Goal: Transaction & Acquisition: Book appointment/travel/reservation

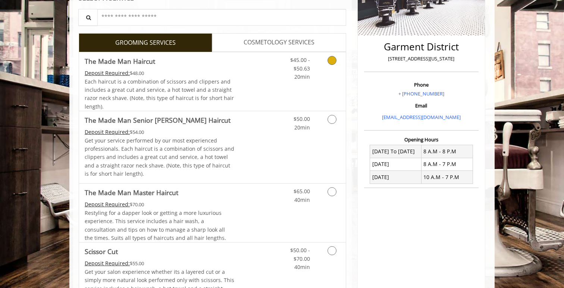
click at [292, 56] on link "$45.00 - $50.63 20min" at bounding box center [294, 66] width 31 height 29
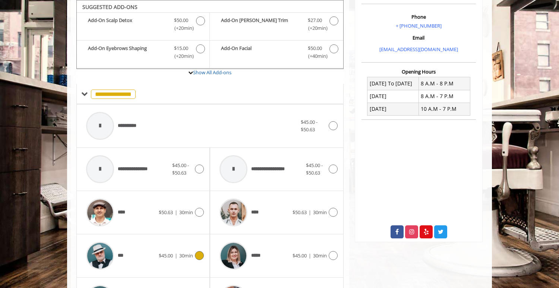
click at [138, 272] on div "***" at bounding box center [120, 255] width 76 height 35
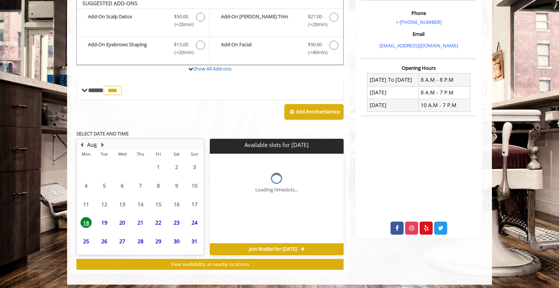
scroll to position [229, 0]
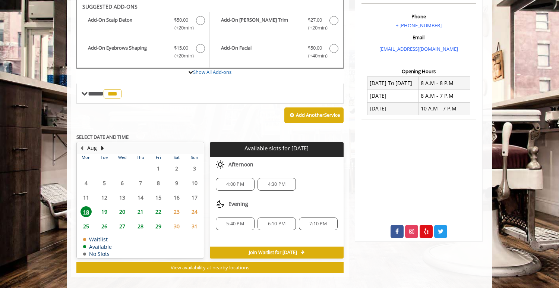
click at [122, 211] on span "20" at bounding box center [122, 211] width 11 height 11
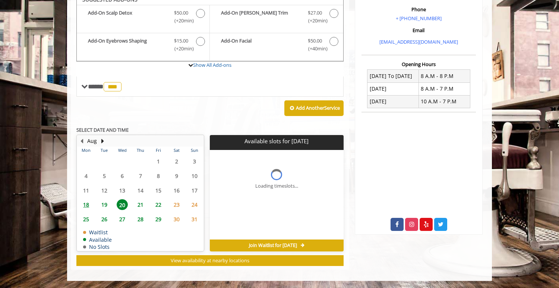
scroll to position [240, 0]
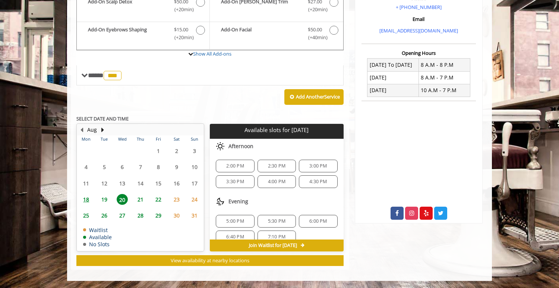
click at [107, 200] on span "19" at bounding box center [104, 199] width 11 height 11
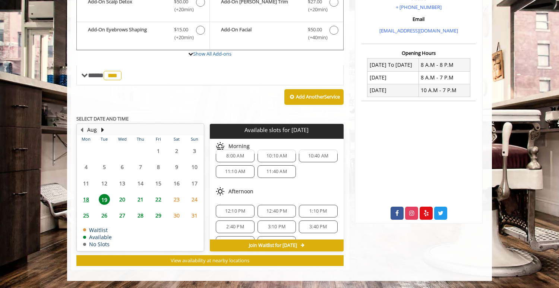
scroll to position [18, 0]
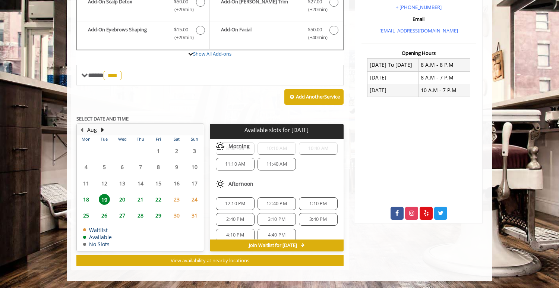
click at [226, 202] on span "12:10 PM" at bounding box center [235, 204] width 21 height 6
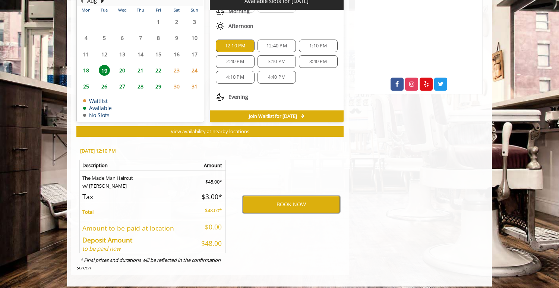
scroll to position [336, 0]
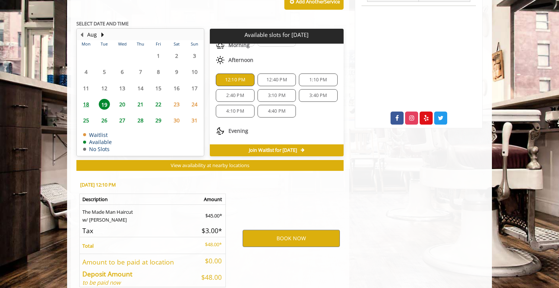
click at [272, 80] on span "12:40 PM" at bounding box center [277, 80] width 21 height 6
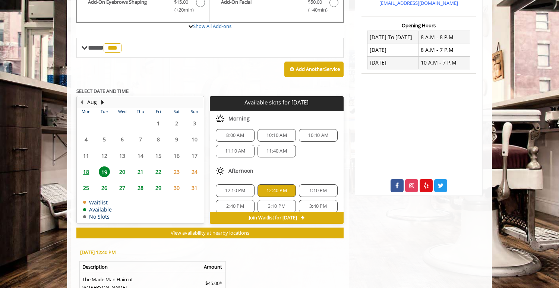
scroll to position [274, 0]
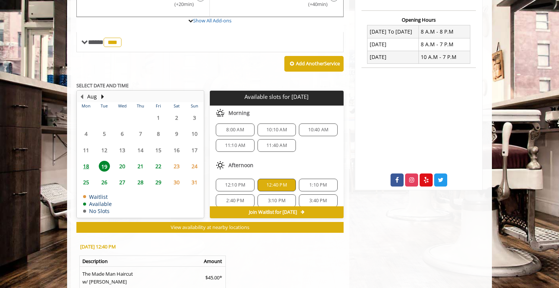
click at [233, 187] on span "12:10 PM" at bounding box center [235, 185] width 21 height 6
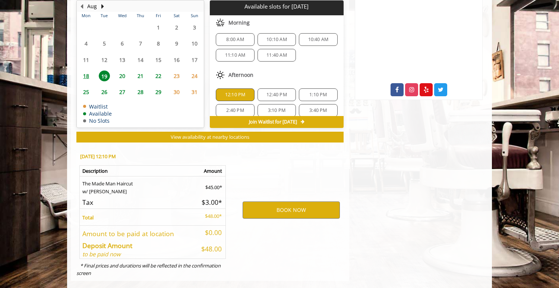
scroll to position [375, 0]
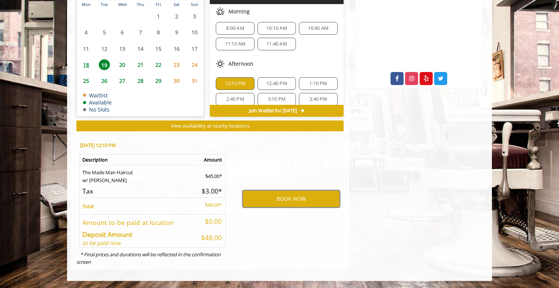
click at [267, 84] on span "12:40 PM" at bounding box center [277, 84] width 21 height 6
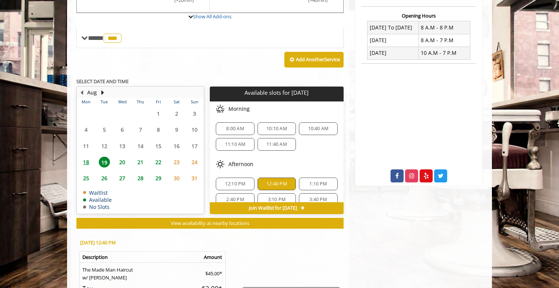
scroll to position [282, 0]
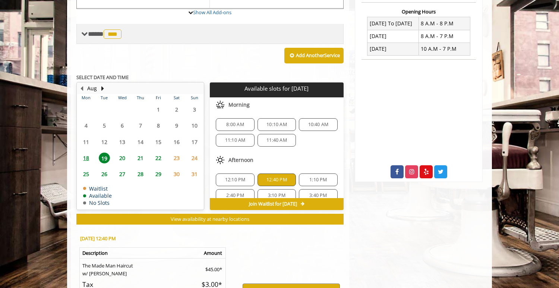
click at [88, 34] on span "**** *** ********" at bounding box center [105, 34] width 35 height 7
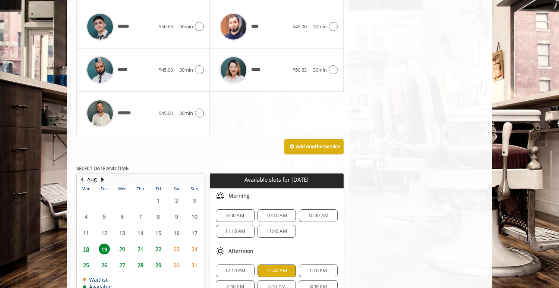
scroll to position [493, 0]
